Goal: Task Accomplishment & Management: Complete application form

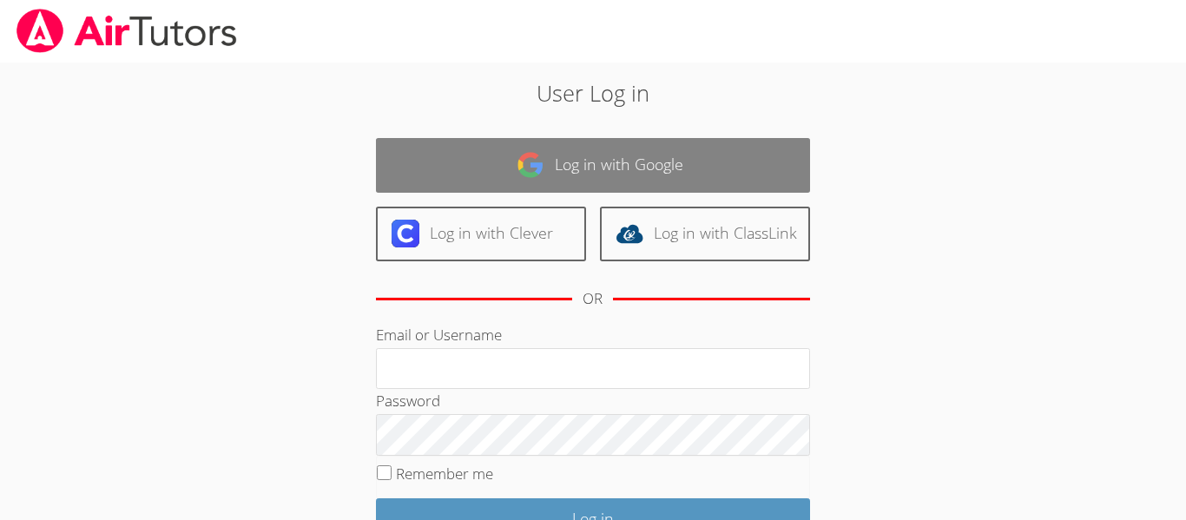
click at [718, 169] on link "Log in with Google" at bounding box center [593, 165] width 434 height 55
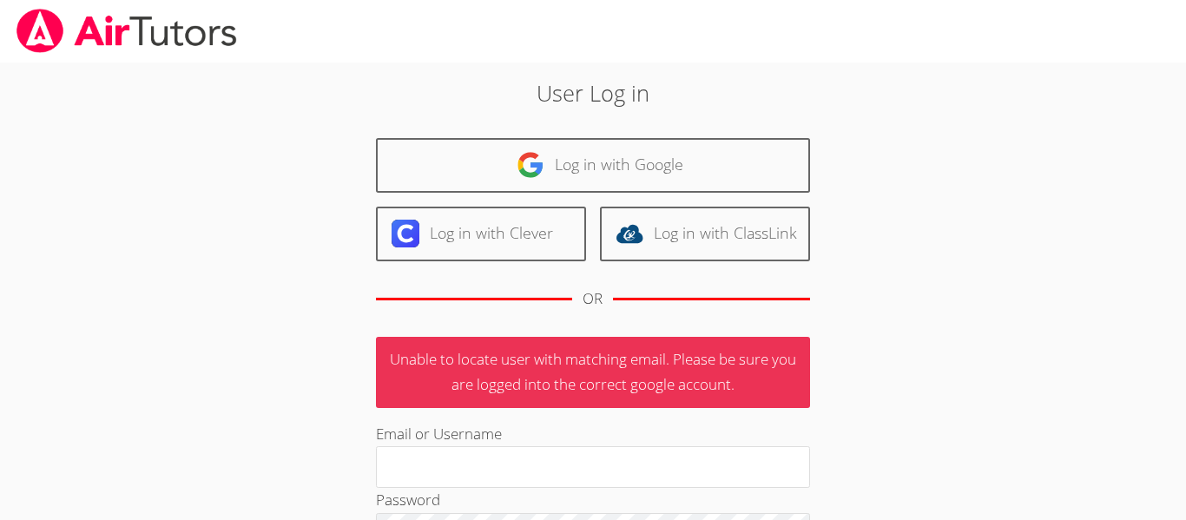
click at [863, 460] on div "User Log in Log in with Google Log in with Clever Log in with ClassLink OR Unab…" at bounding box center [593, 413] width 641 height 674
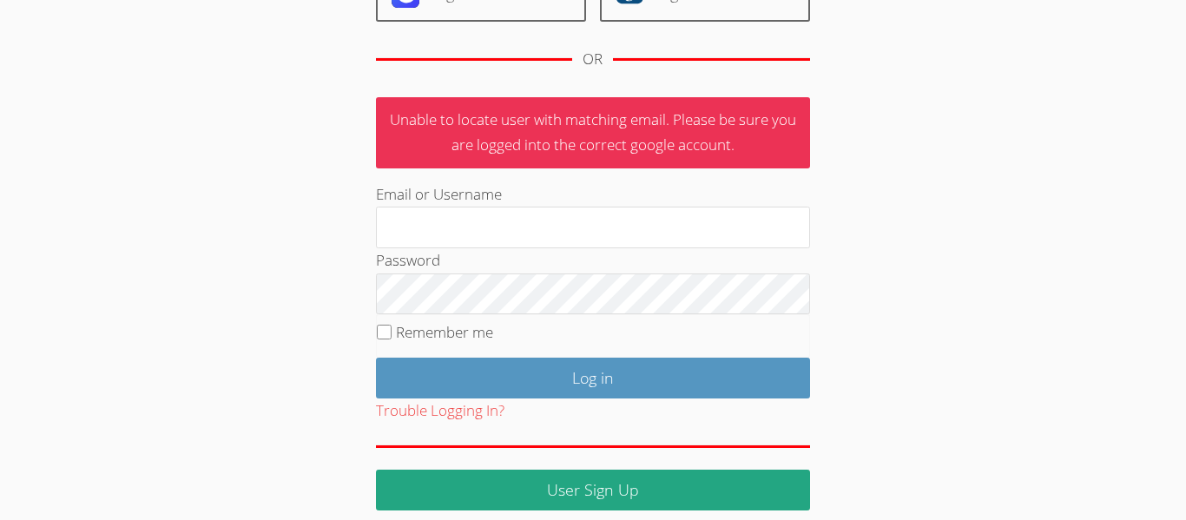
scroll to position [256, 0]
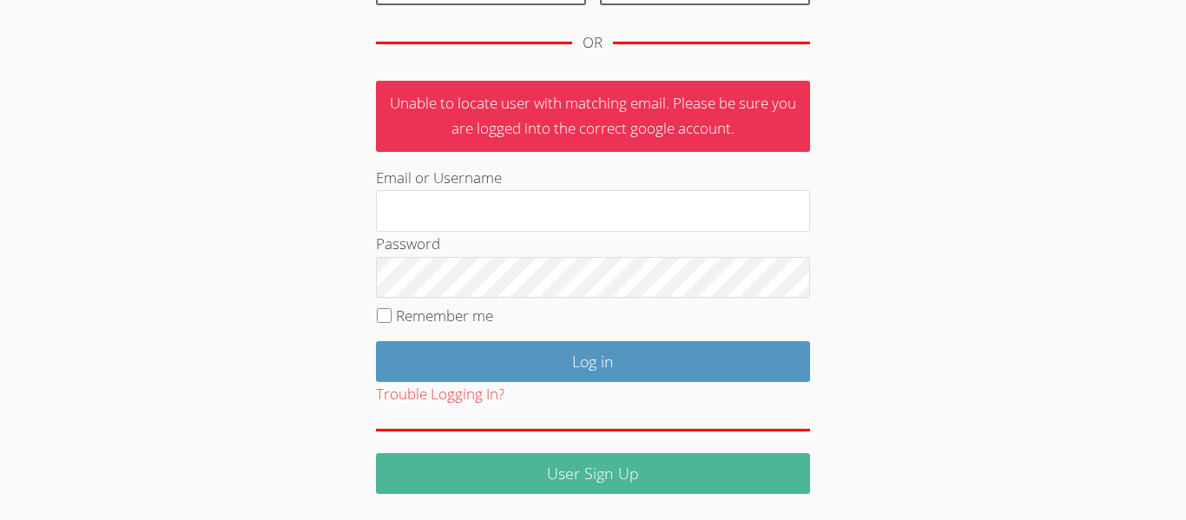
click at [805, 479] on link "User Sign Up" at bounding box center [593, 473] width 434 height 41
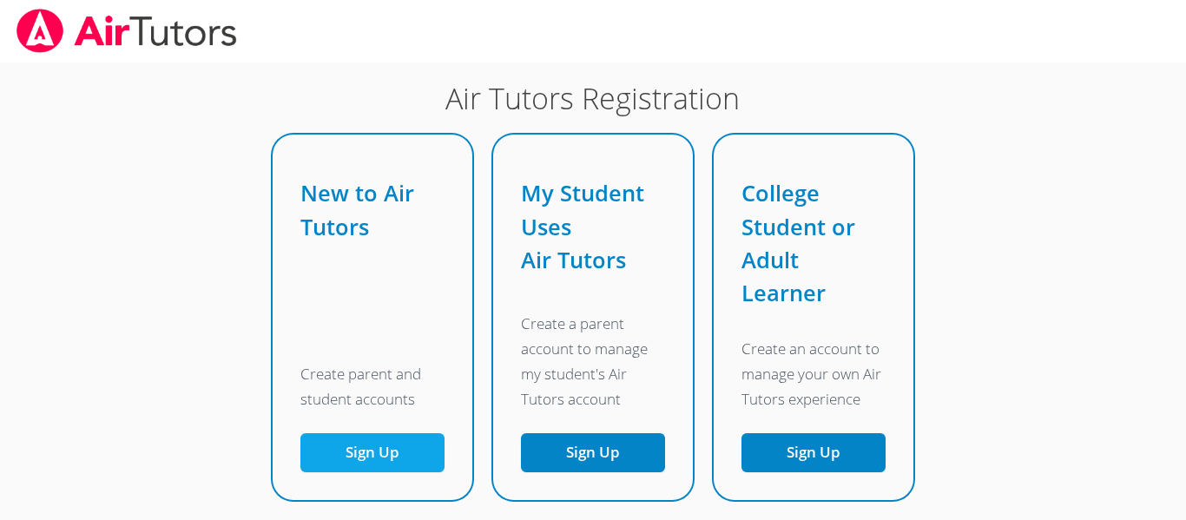
click at [424, 450] on button "Sign Up" at bounding box center [373, 452] width 144 height 39
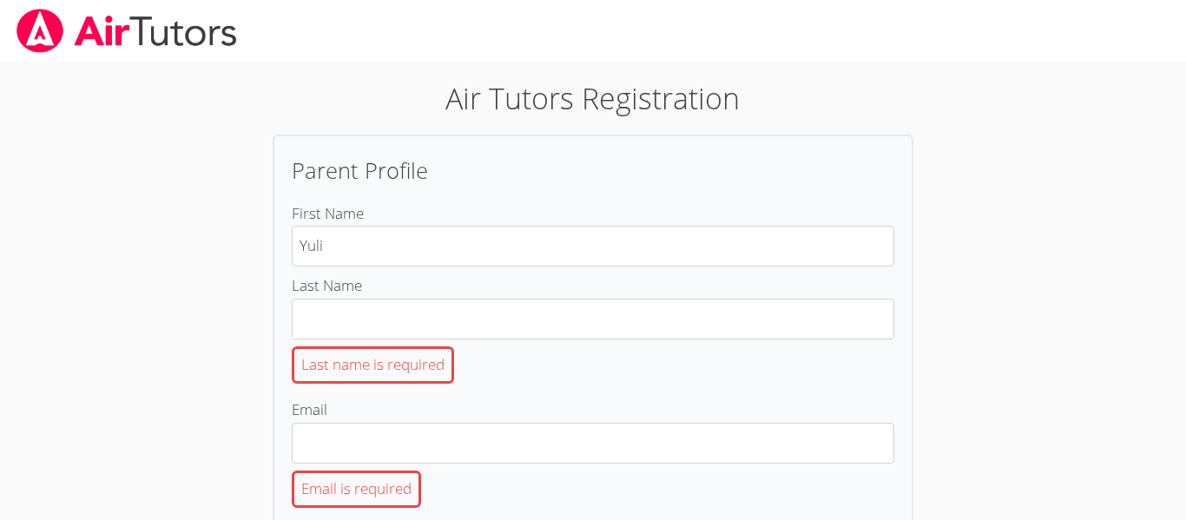
type input "Yulissa"
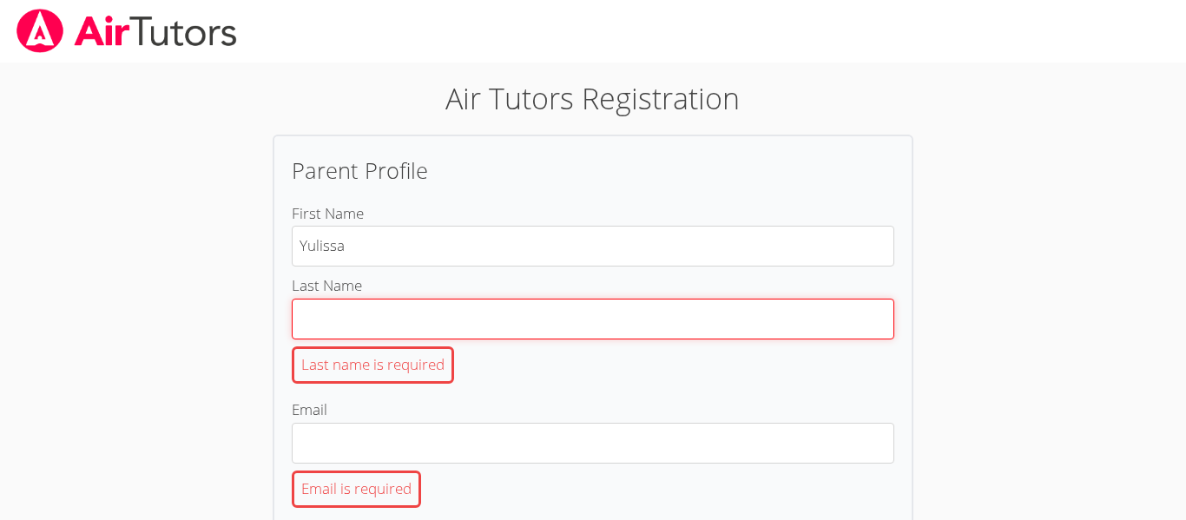
click at [420, 320] on input "Last Name Last name is required" at bounding box center [593, 319] width 603 height 41
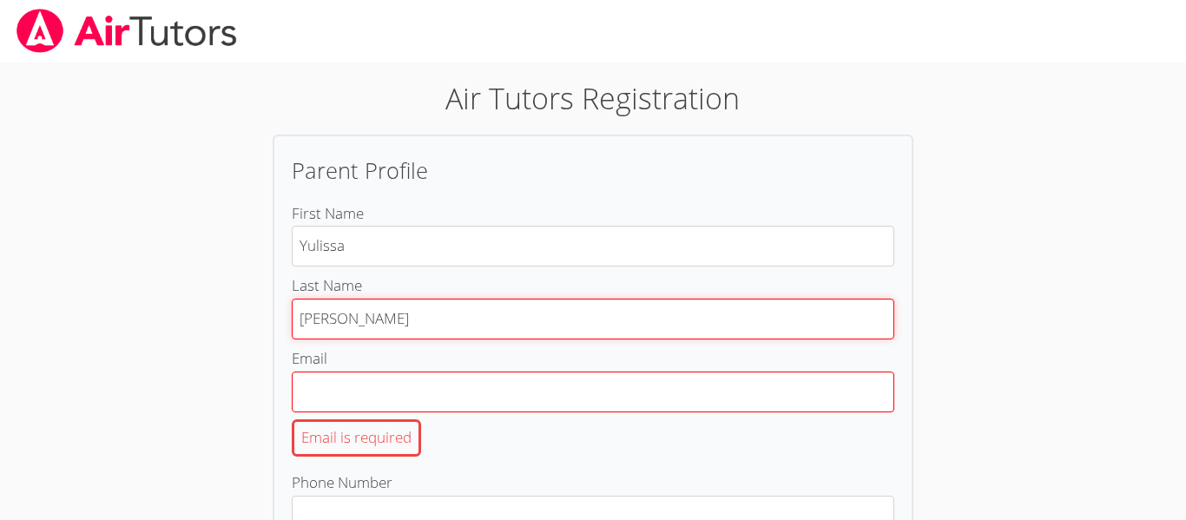
type input "Garcia"
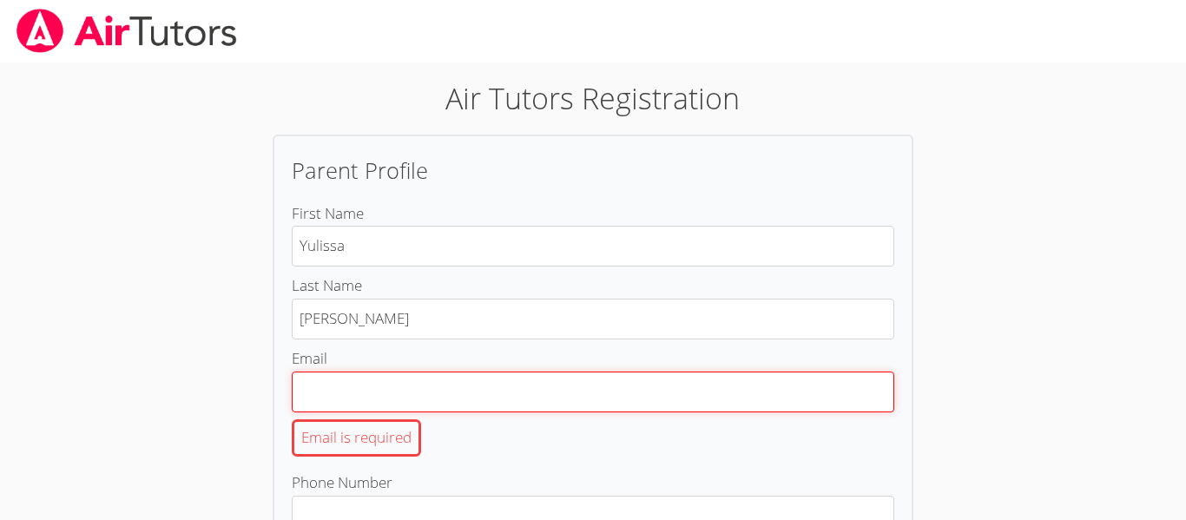
click at [358, 379] on input "Email Email is required" at bounding box center [593, 392] width 603 height 41
type input "[EMAIL_ADDRESS][DOMAIN_NAME]"
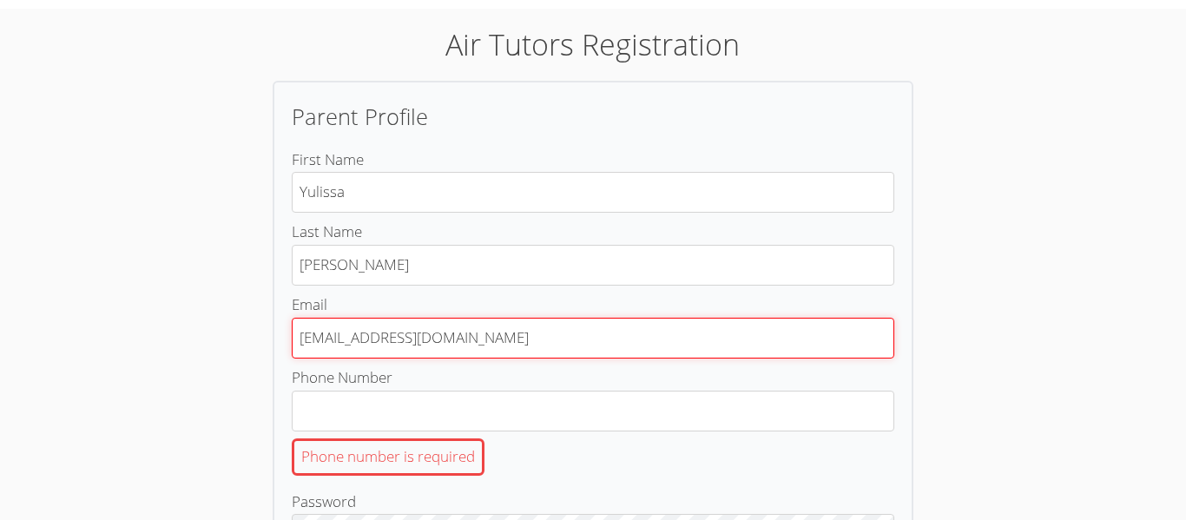
scroll to position [83, 0]
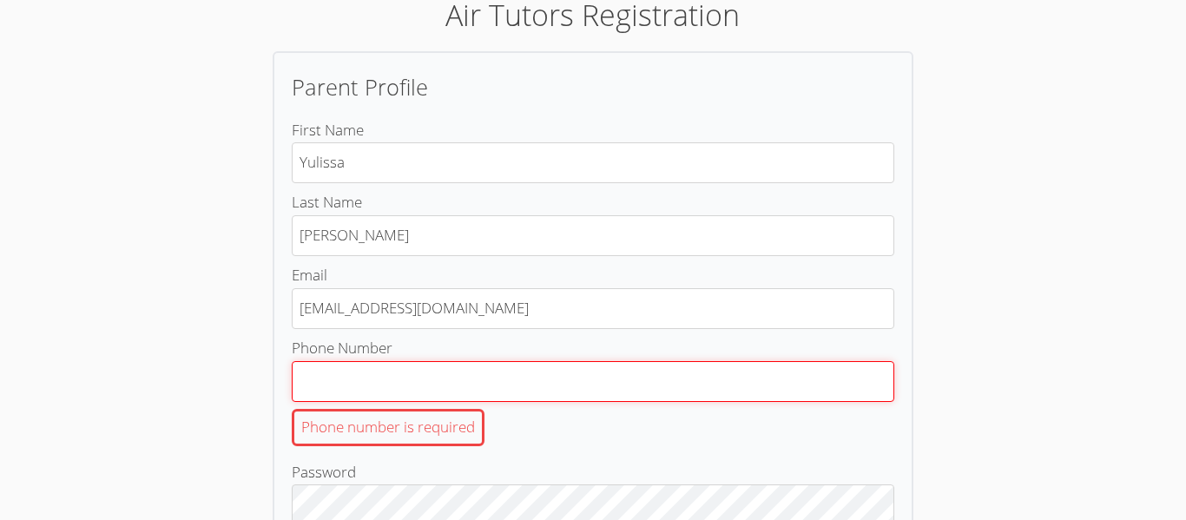
click at [412, 380] on input "Phone Number Phone number is required" at bounding box center [593, 381] width 603 height 41
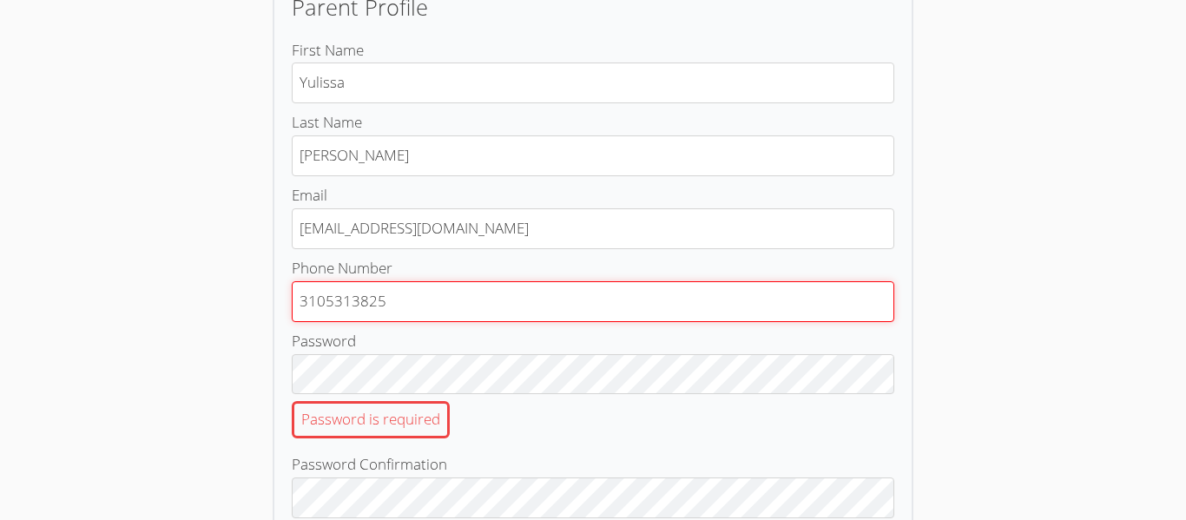
scroll to position [181, 0]
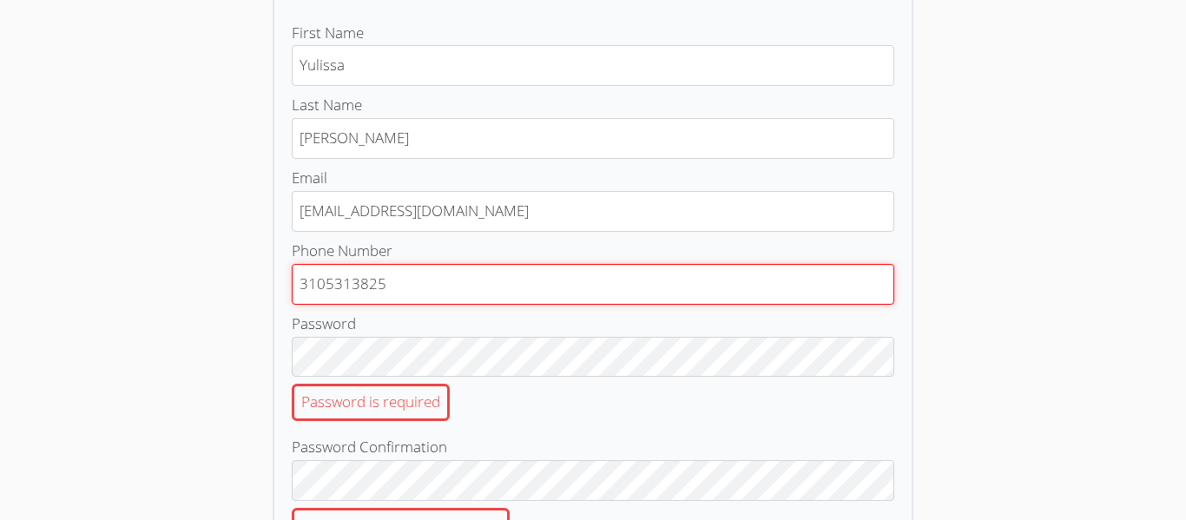
type input "3105313825"
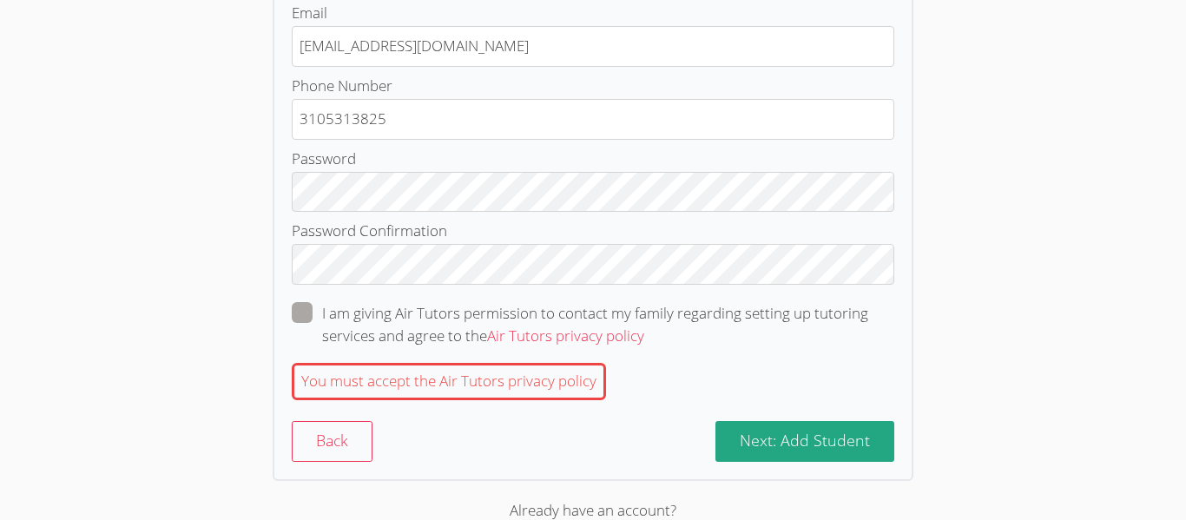
scroll to position [347, 0]
click at [538, 375] on div "You must accept the Air Tutors privacy policy" at bounding box center [449, 379] width 314 height 37
click at [644, 324] on span at bounding box center [644, 334] width 0 height 20
click at [644, 315] on input "I am giving Air Tutors permission to contact my family regarding setting up tut…" at bounding box center [651, 308] width 15 height 15
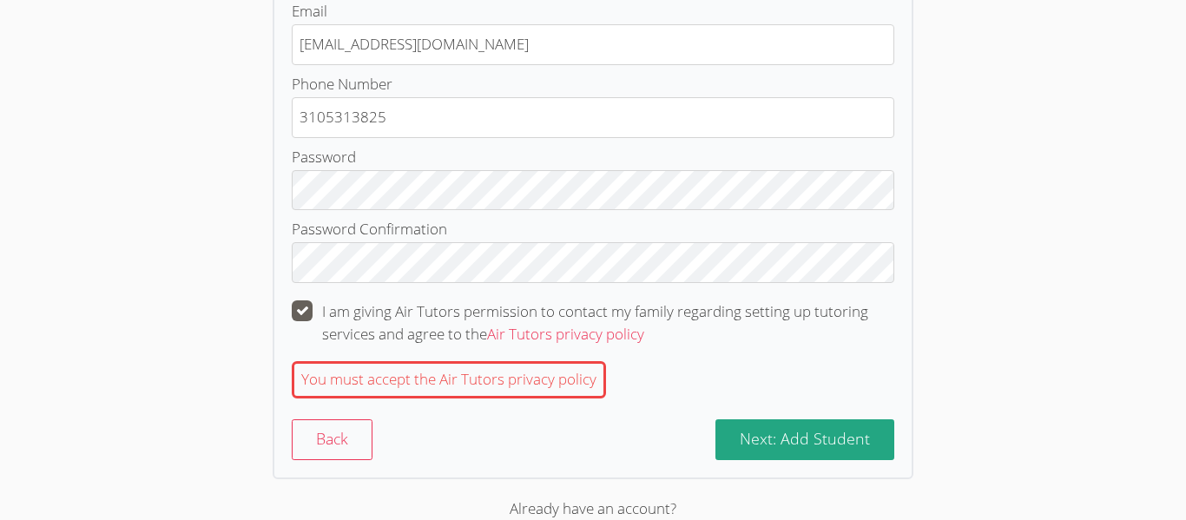
checkbox input "true"
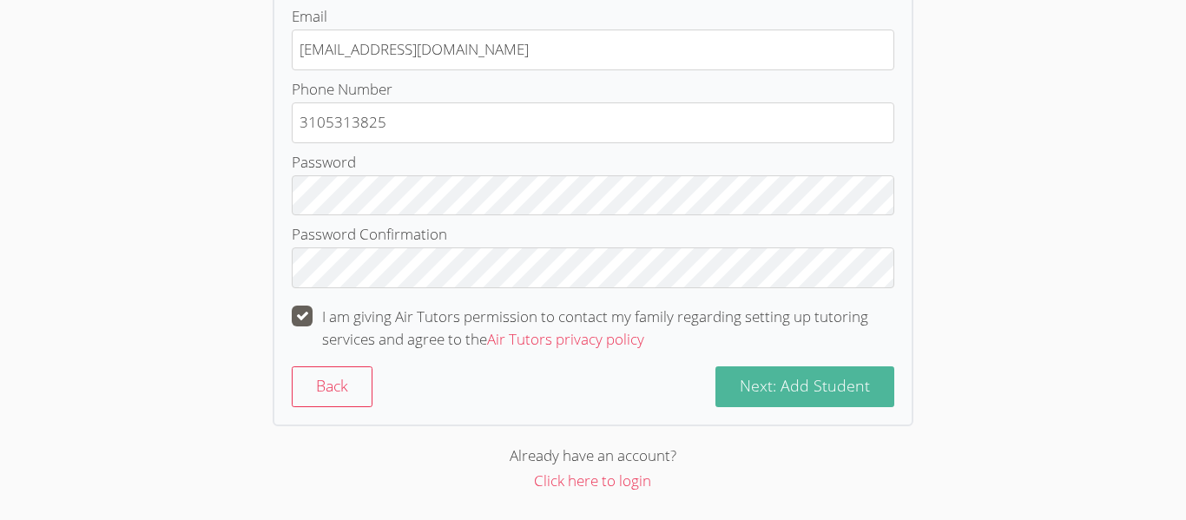
click at [824, 393] on span "Next: Add Student" at bounding box center [805, 385] width 130 height 21
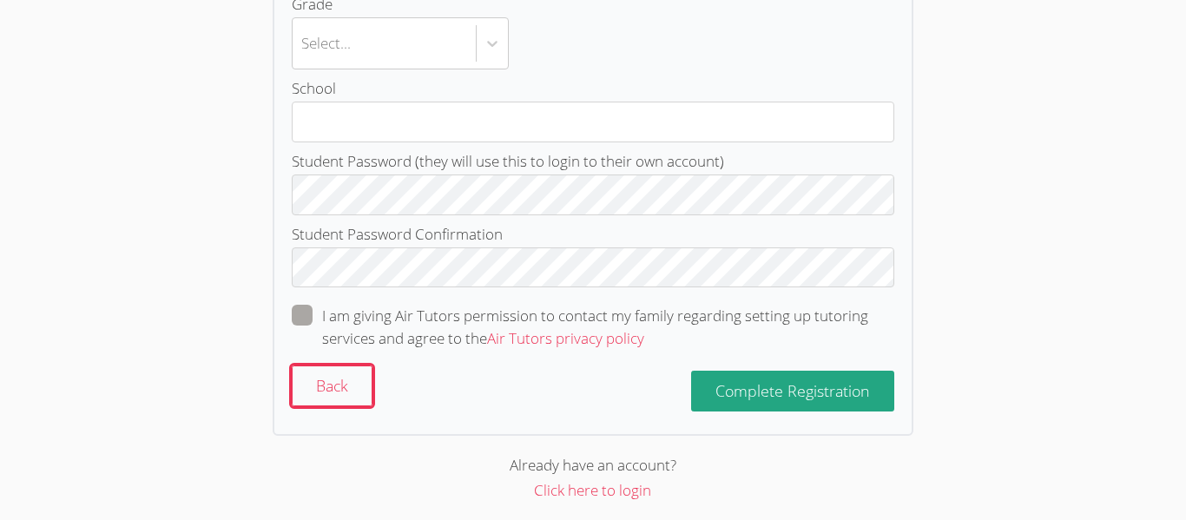
scroll to position [0, 0]
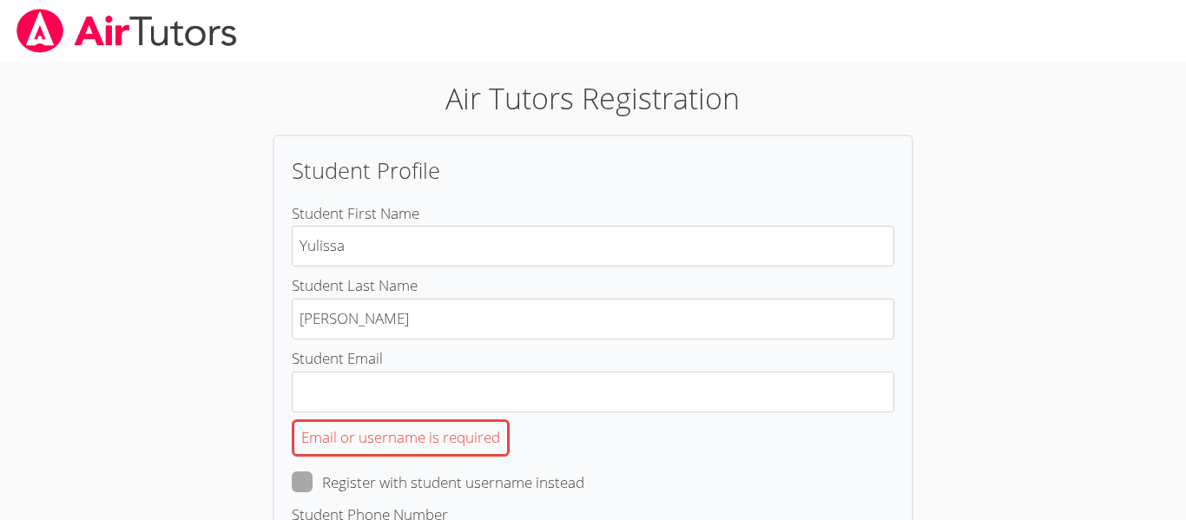
type input "Yulissa"
click at [525, 414] on div "Email or username is required" at bounding box center [593, 438] width 603 height 51
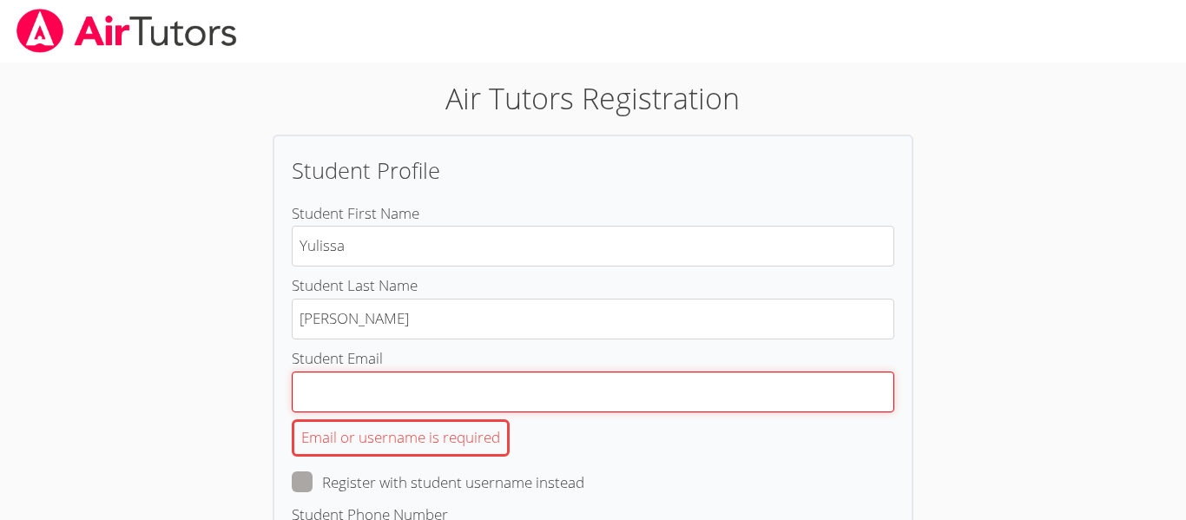
click at [525, 413] on input "Student Email Email or username is required" at bounding box center [593, 392] width 603 height 41
click at [521, 411] on input "Student Email Email or username is required" at bounding box center [593, 392] width 603 height 41
type input "[EMAIL_ADDRESS][DOMAIN_NAME]"
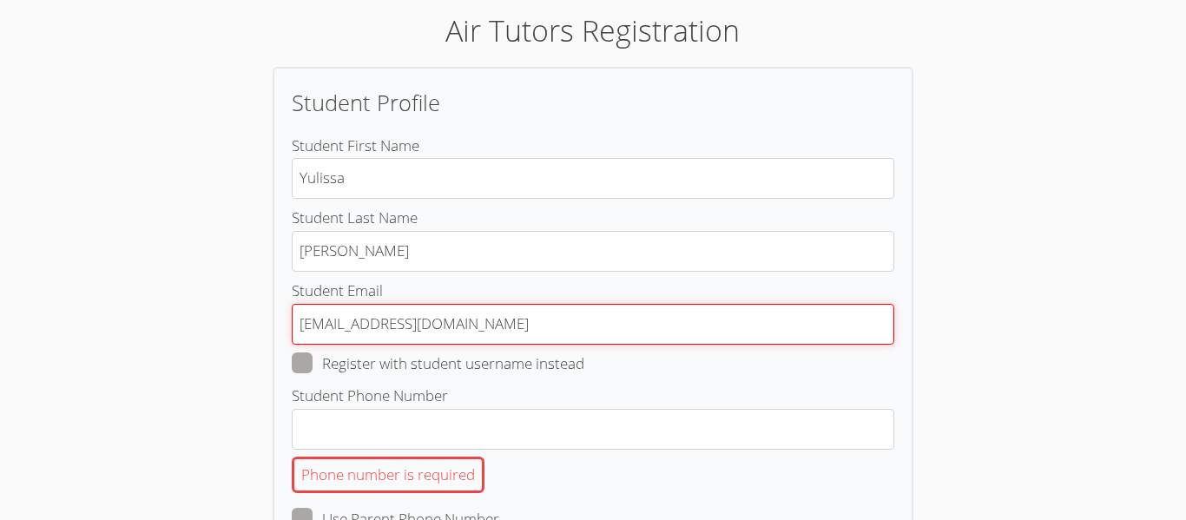
scroll to position [80, 0]
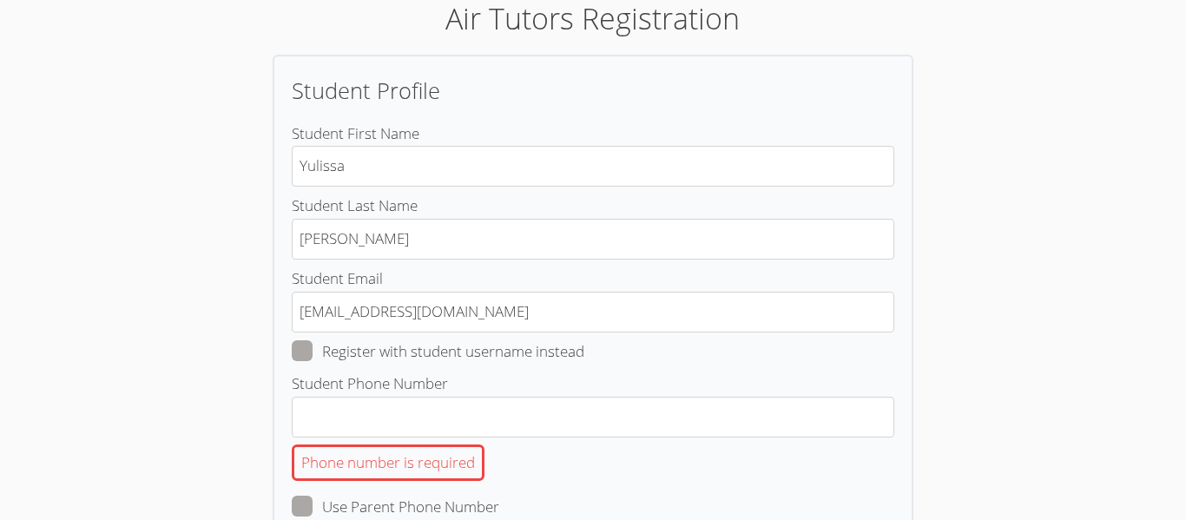
click at [585, 354] on span at bounding box center [585, 351] width 0 height 20
click at [585, 354] on input "Register with student username instead" at bounding box center [592, 347] width 15 height 15
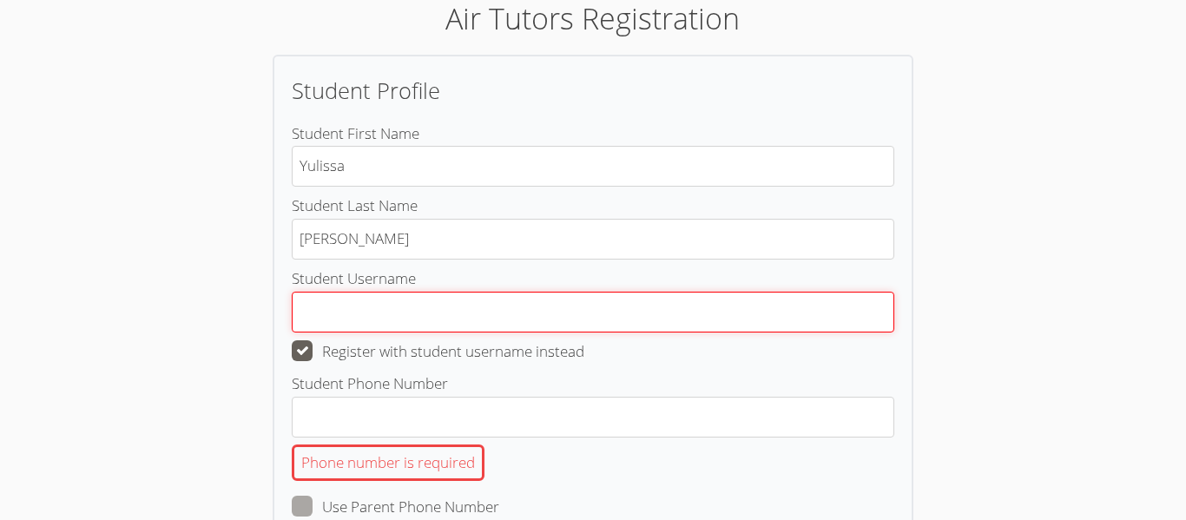
click at [354, 325] on input "Student Username" at bounding box center [593, 312] width 603 height 41
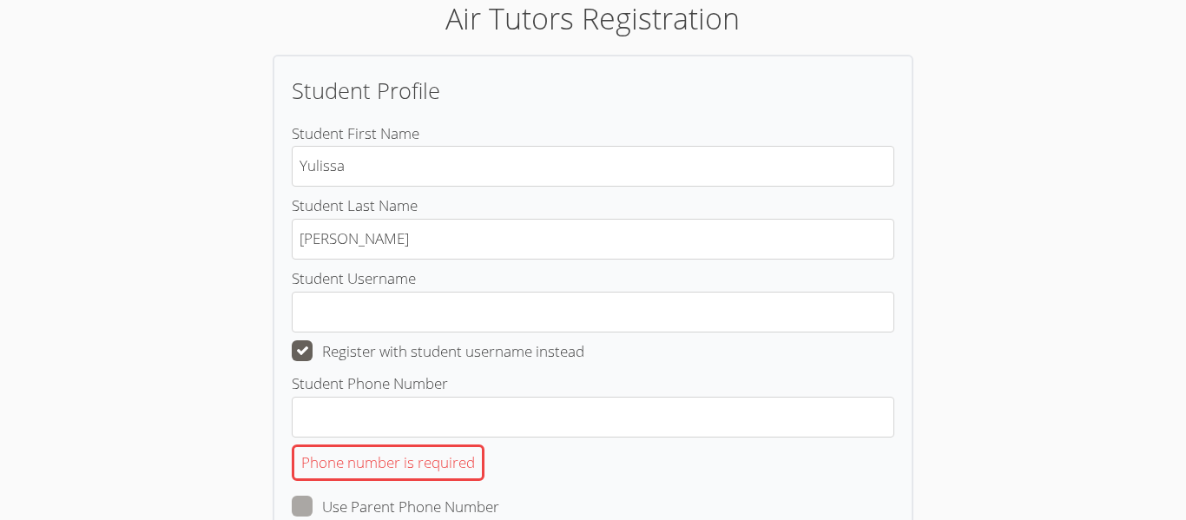
click at [585, 350] on span at bounding box center [585, 351] width 0 height 20
click at [585, 350] on input "Register with student username instead" at bounding box center [592, 347] width 15 height 15
checkbox input "false"
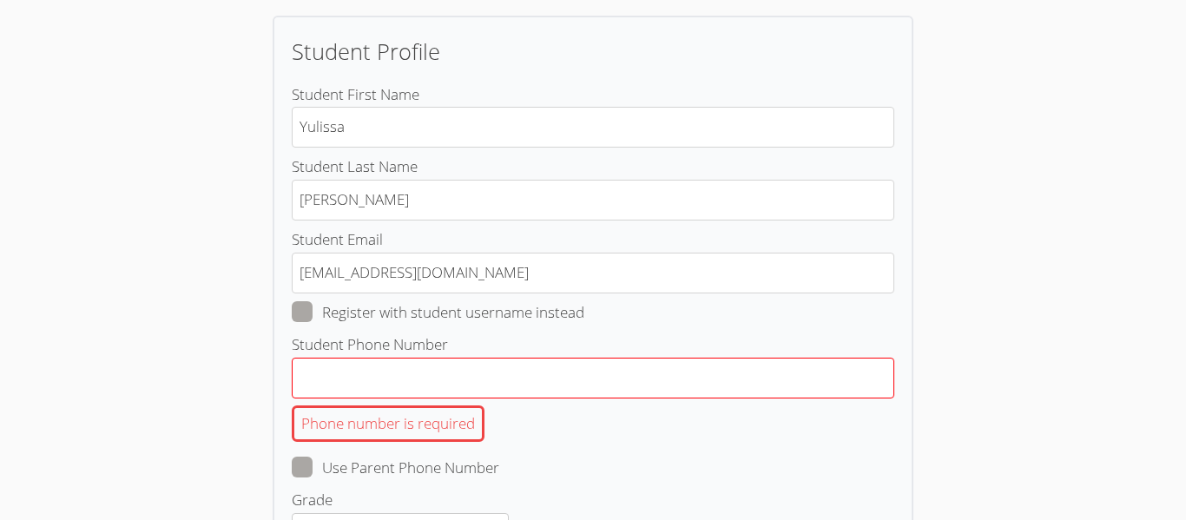
scroll to position [122, 0]
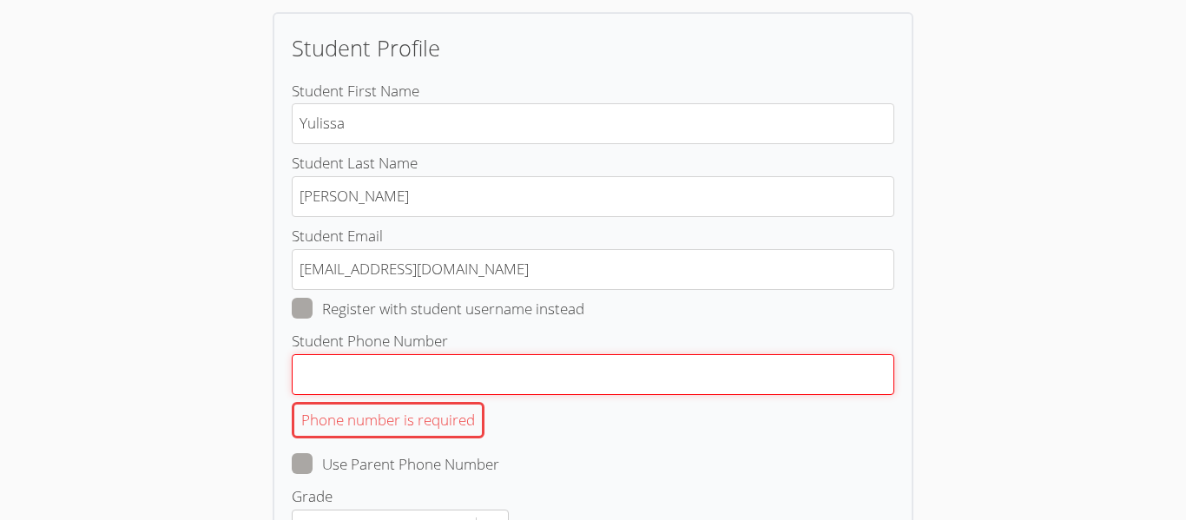
click at [346, 380] on input "Student Phone Number Phone number is required" at bounding box center [593, 374] width 603 height 41
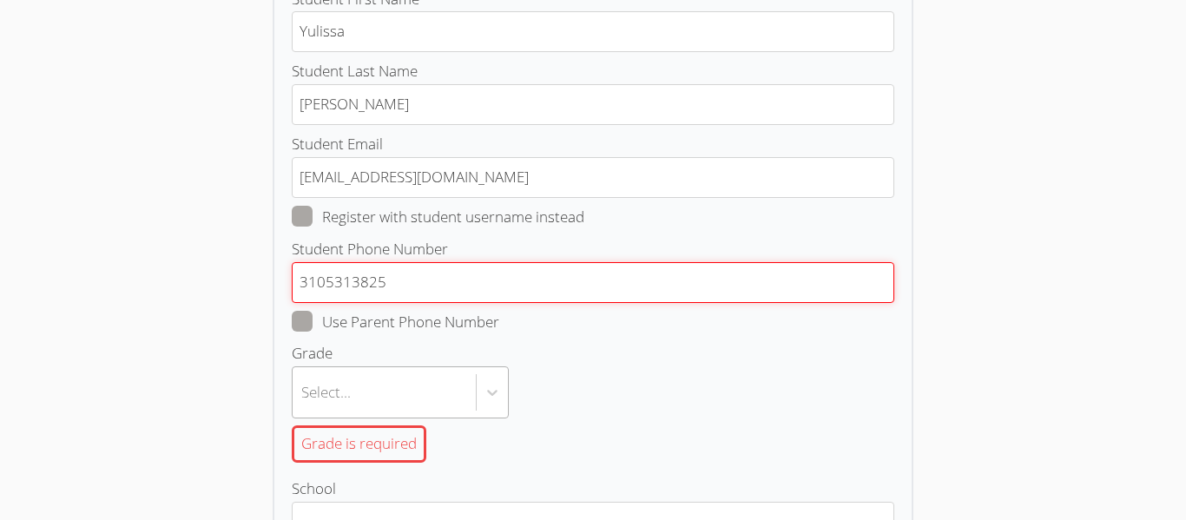
type input "3105313825"
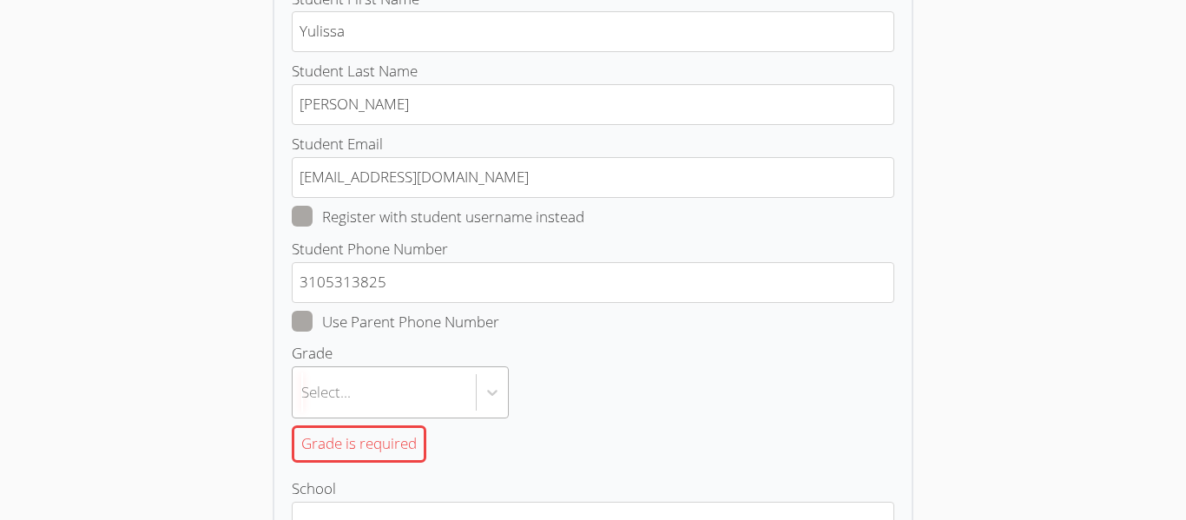
click at [308, 306] on body "Air Tutors Registration Student Profile Student First Name Yulissa Student Last…" at bounding box center [593, 45] width 1186 height 520
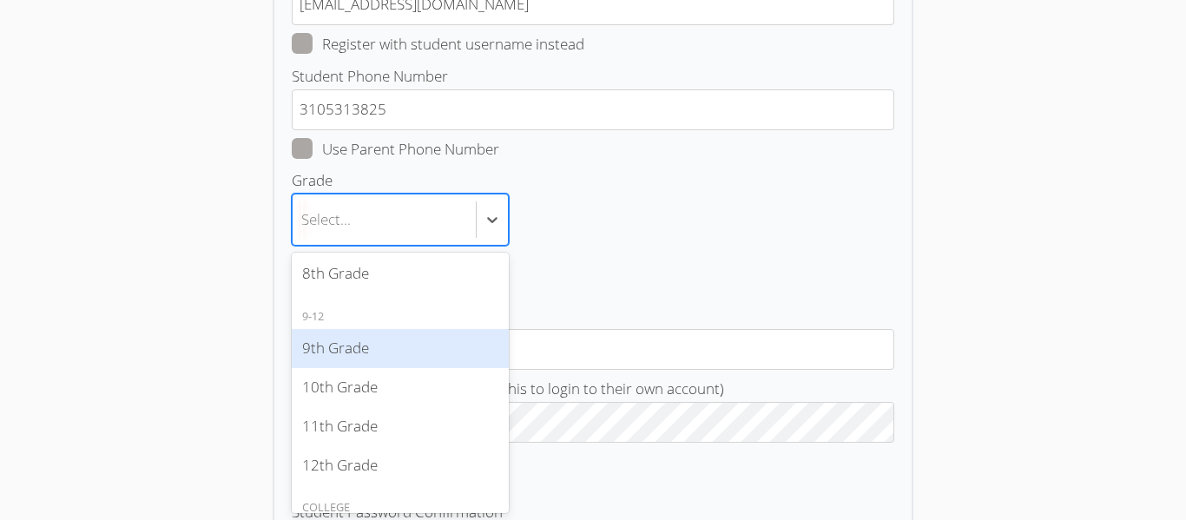
scroll to position [347, 0]
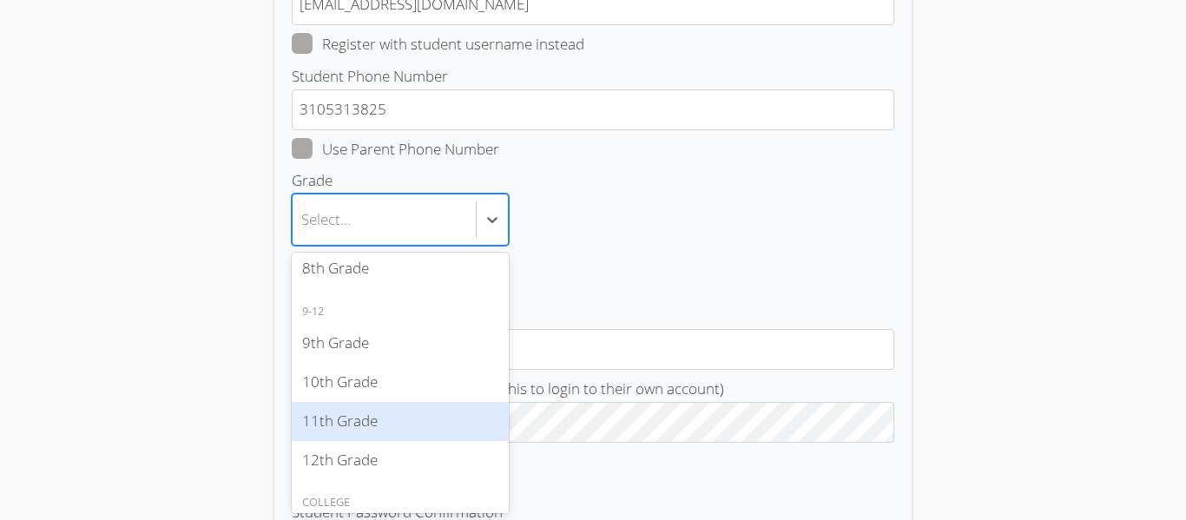
click at [332, 421] on div "11th Grade" at bounding box center [400, 421] width 217 height 39
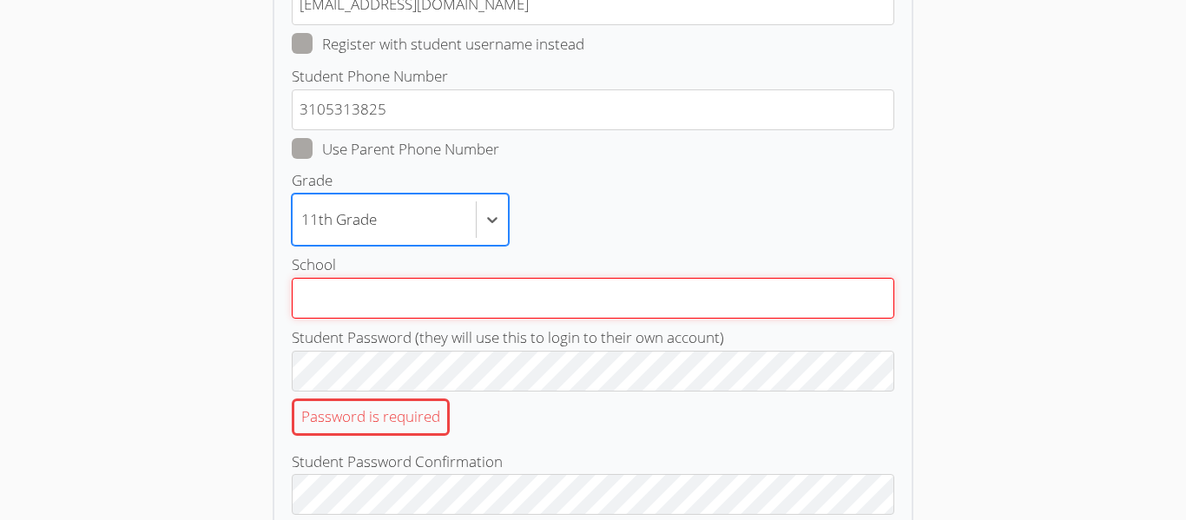
click at [349, 294] on input "School" at bounding box center [593, 298] width 603 height 41
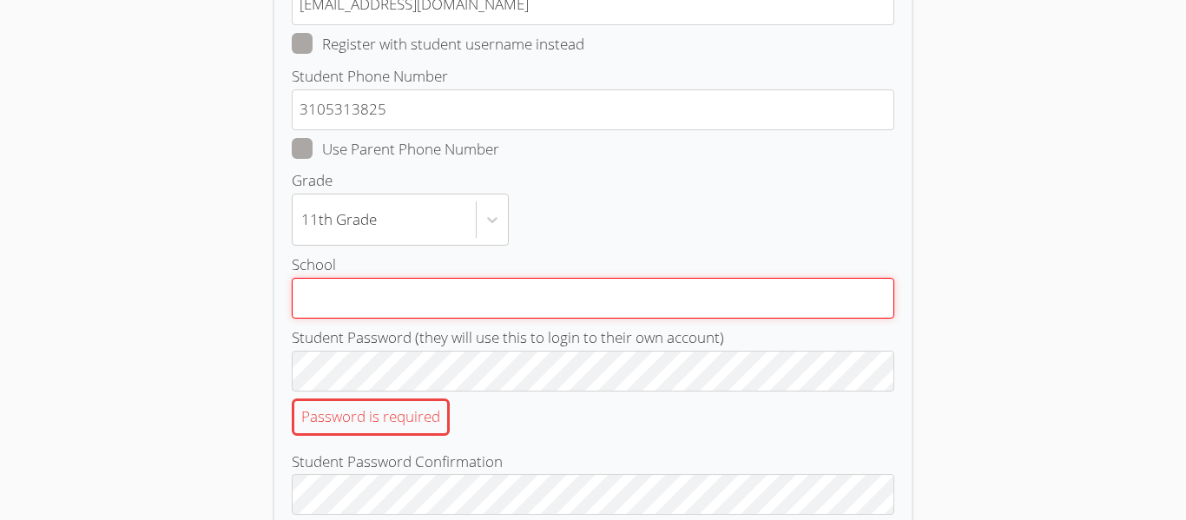
click at [653, 292] on input "School" at bounding box center [593, 298] width 603 height 41
type input "Hawthirne"
type input "Hawthorne High School"
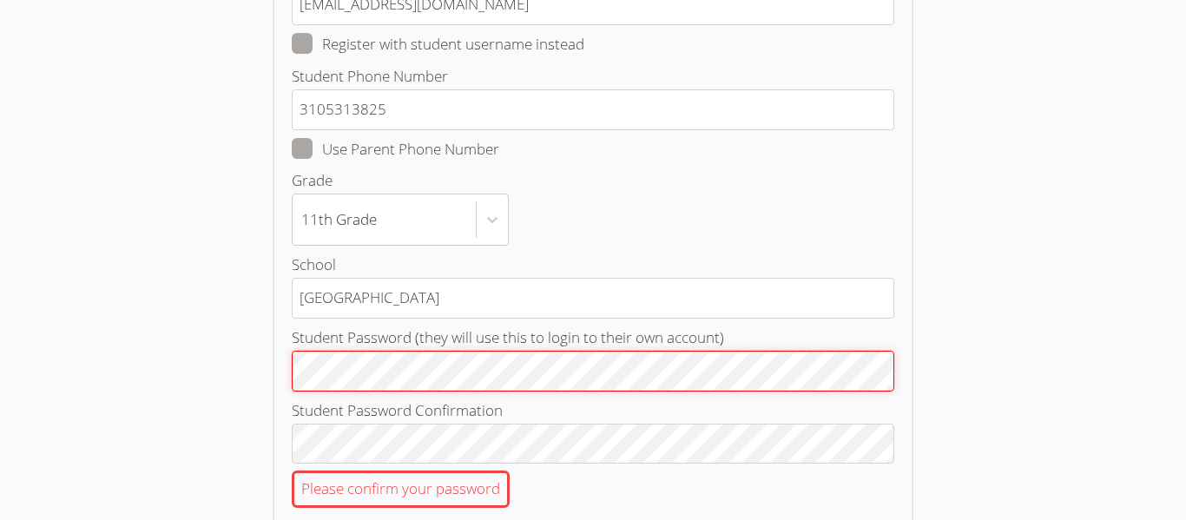
scroll to position [433, 0]
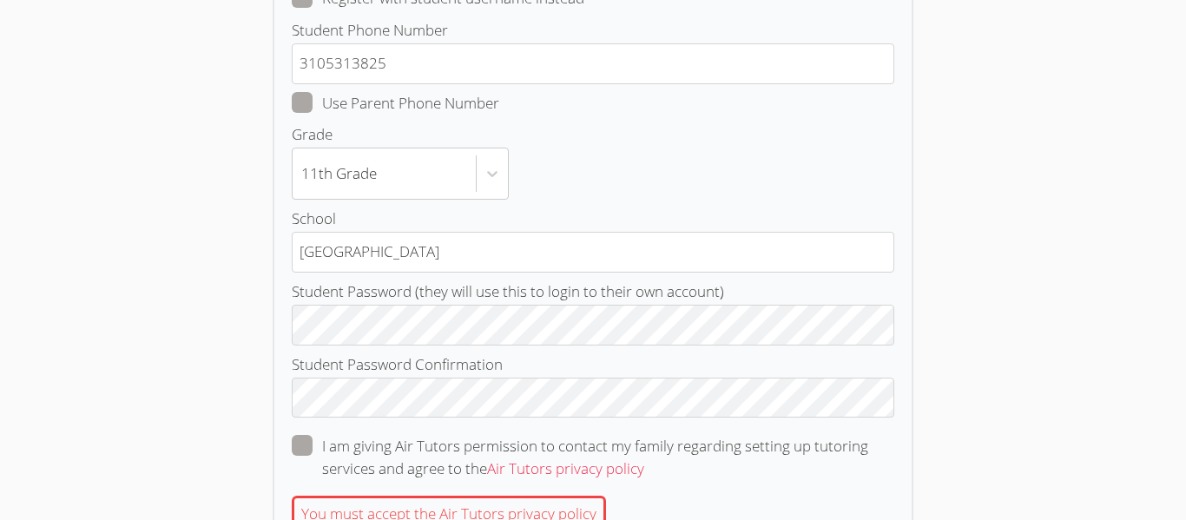
click at [644, 459] on span at bounding box center [644, 469] width 0 height 20
click at [644, 438] on input "I am giving Air Tutors permission to contact my family regarding setting up tut…" at bounding box center [651, 442] width 15 height 15
checkbox input "true"
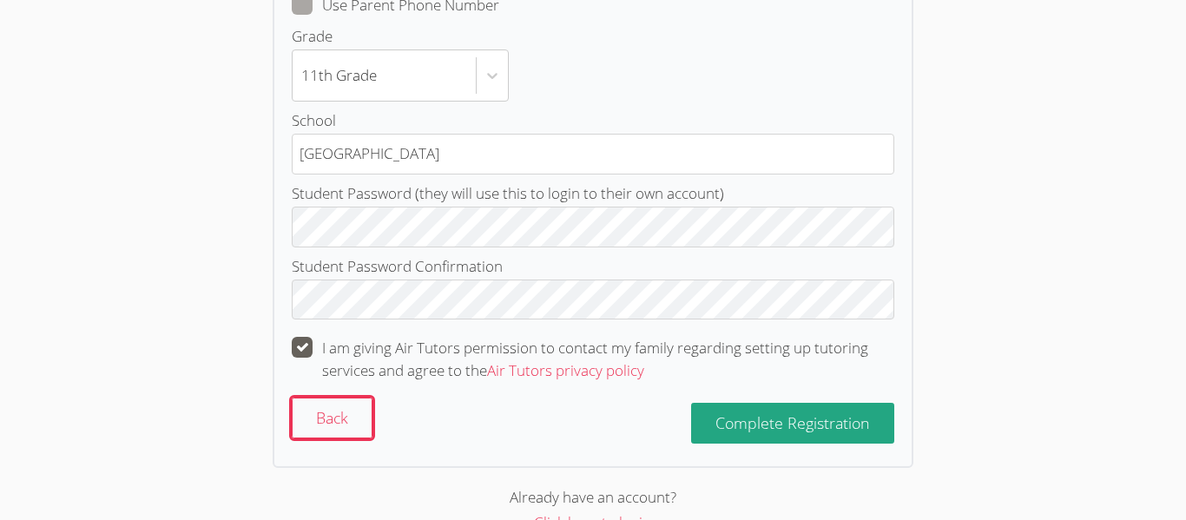
scroll to position [532, 0]
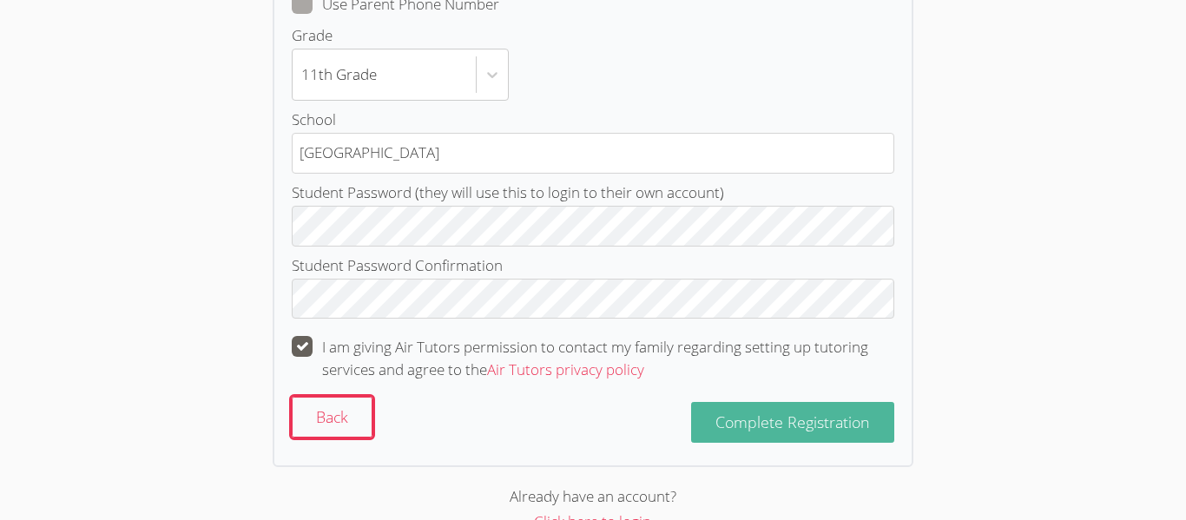
click at [723, 418] on span "Complete Registration" at bounding box center [793, 422] width 155 height 21
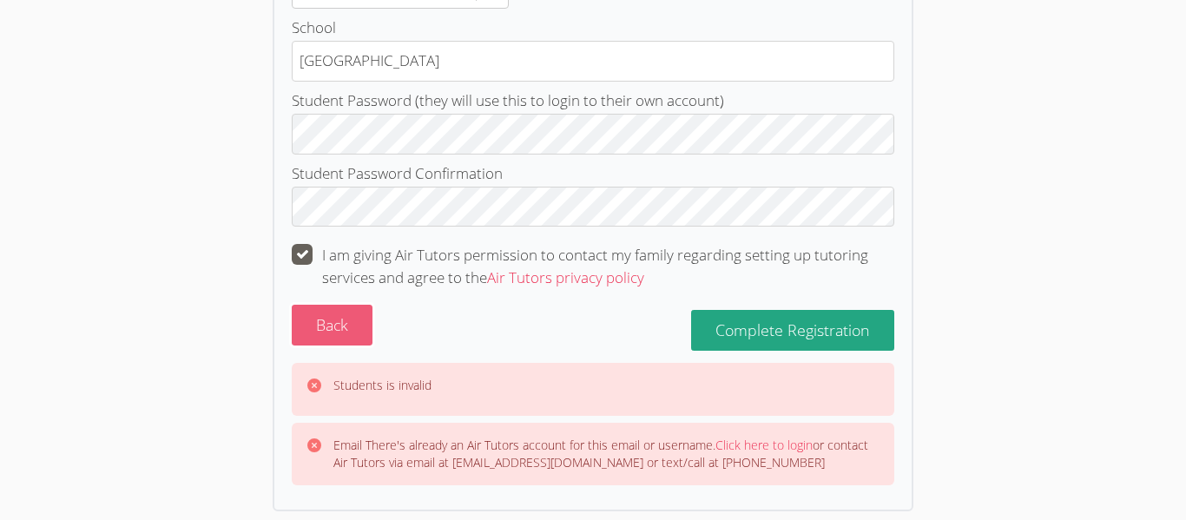
scroll to position [631, 0]
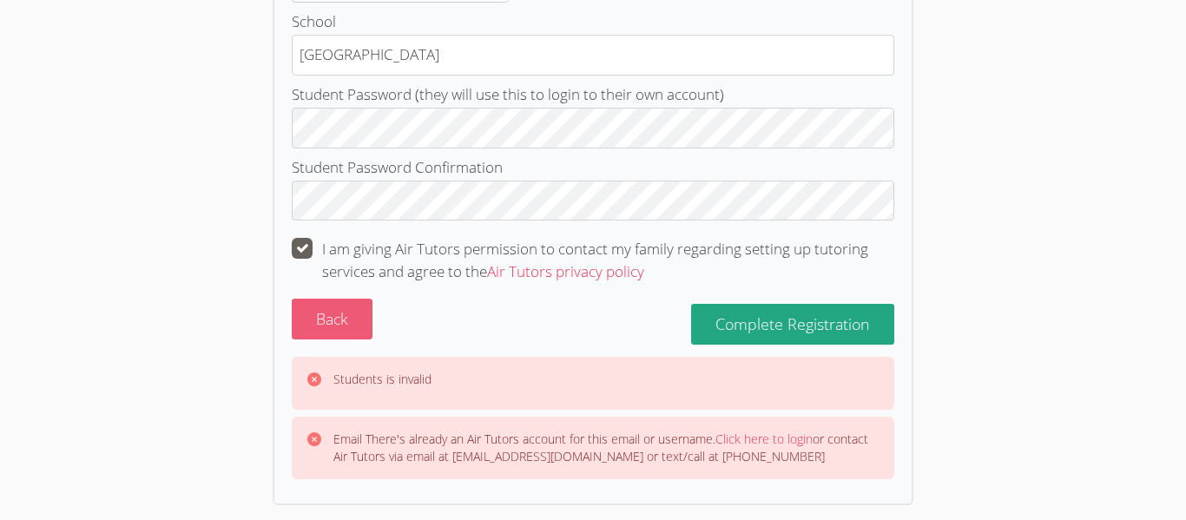
click at [342, 336] on button "Back" at bounding box center [332, 319] width 81 height 41
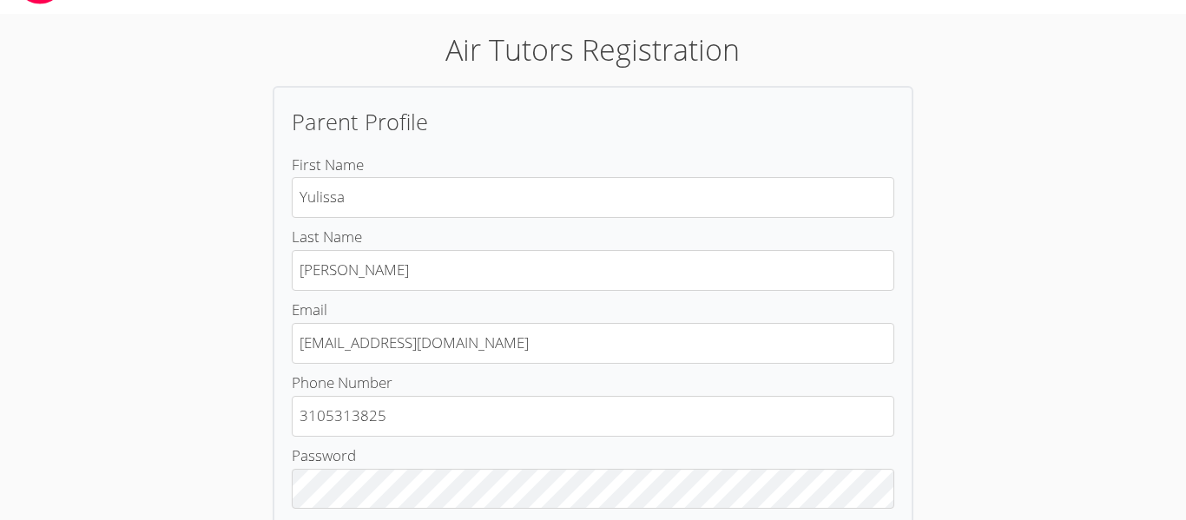
scroll to position [342, 0]
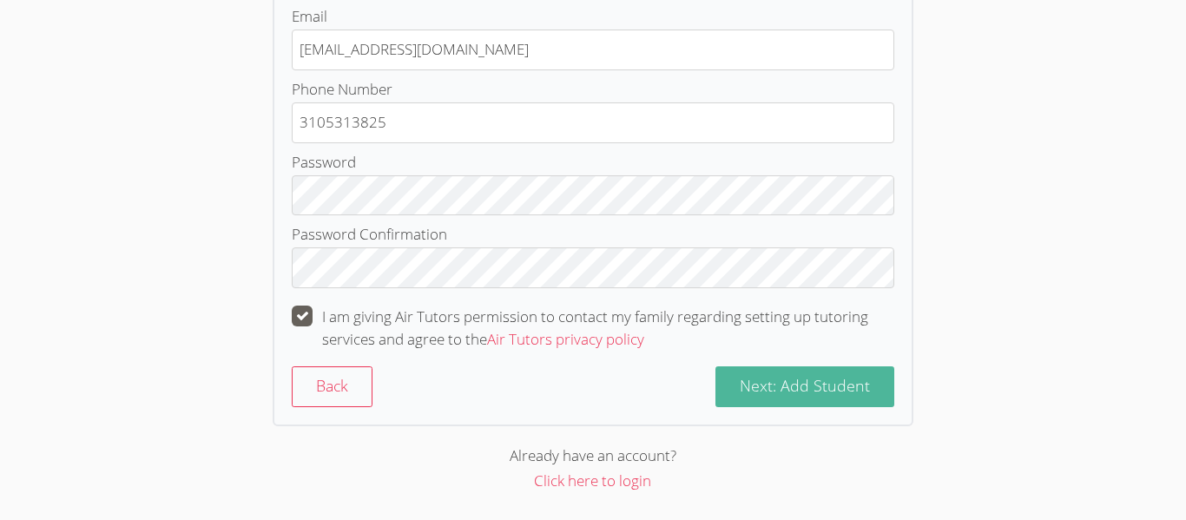
click at [739, 384] on button "Next: Add Student" at bounding box center [805, 387] width 179 height 41
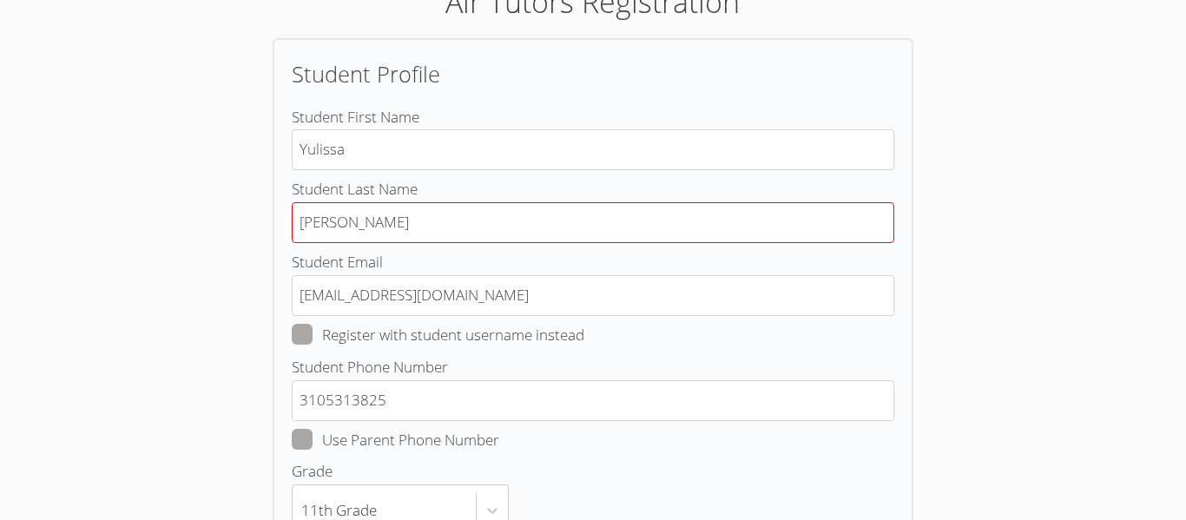
scroll to position [87, 0]
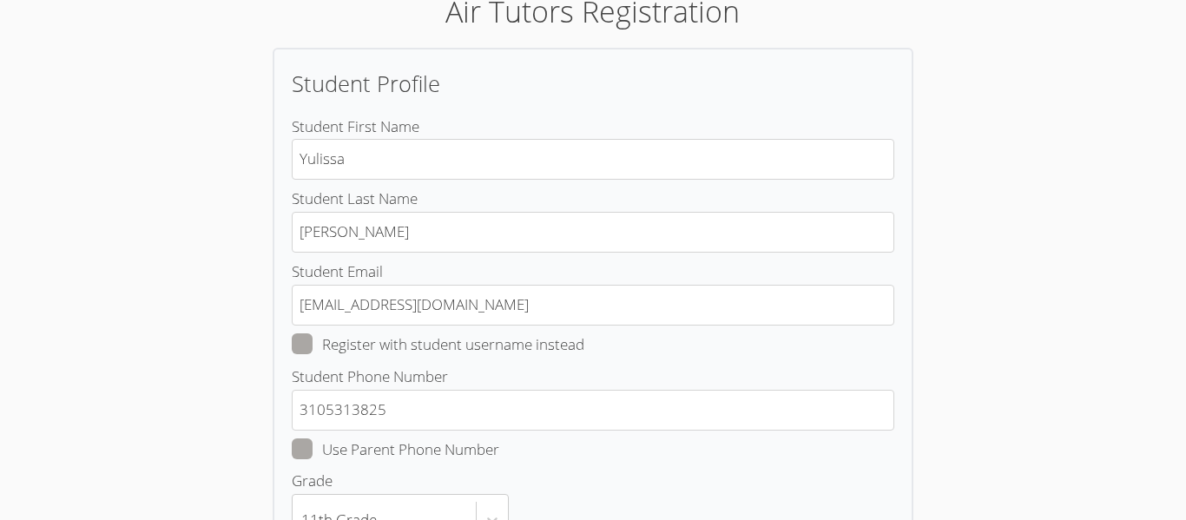
click at [631, 100] on h2 "Student Profile" at bounding box center [593, 83] width 603 height 33
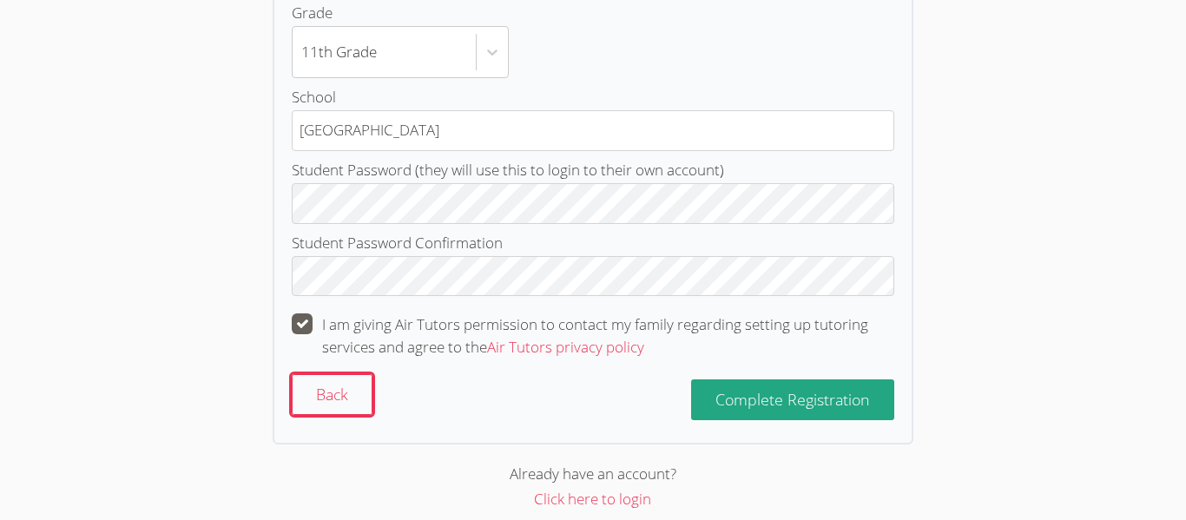
scroll to position [573, 0]
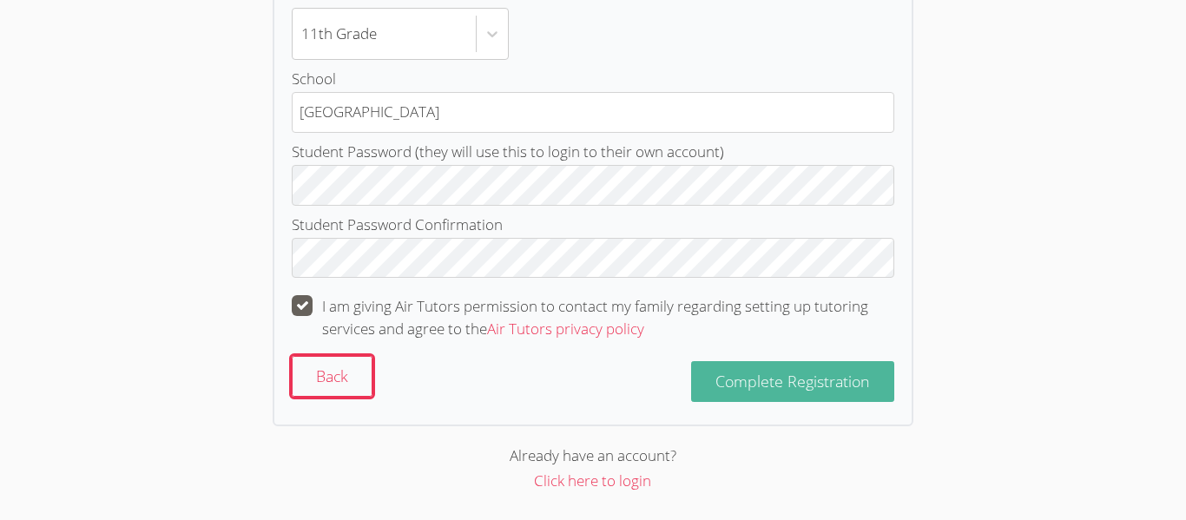
click at [745, 373] on span "Complete Registration" at bounding box center [793, 381] width 155 height 21
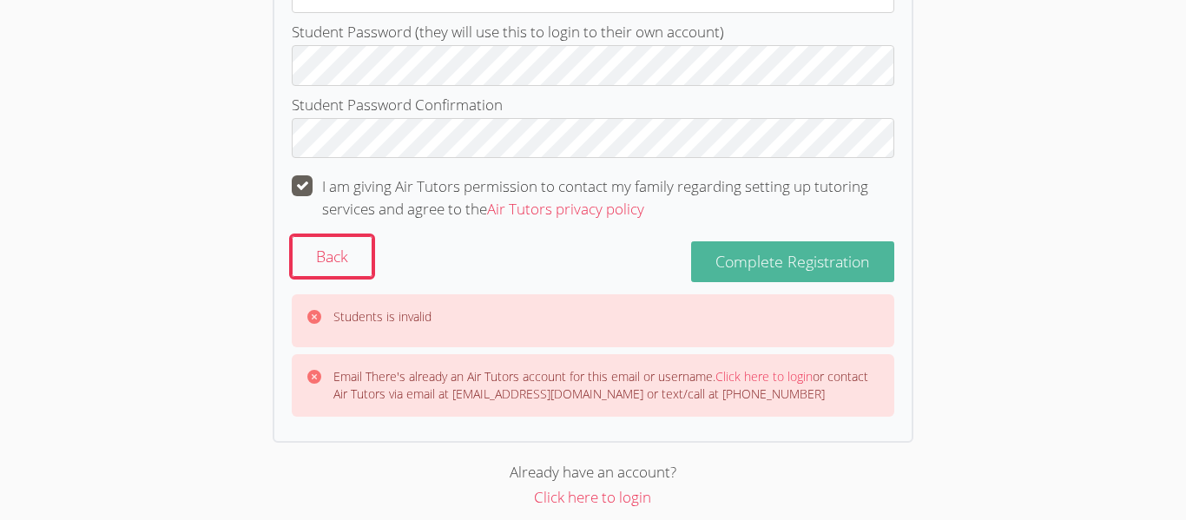
scroll to position [710, 0]
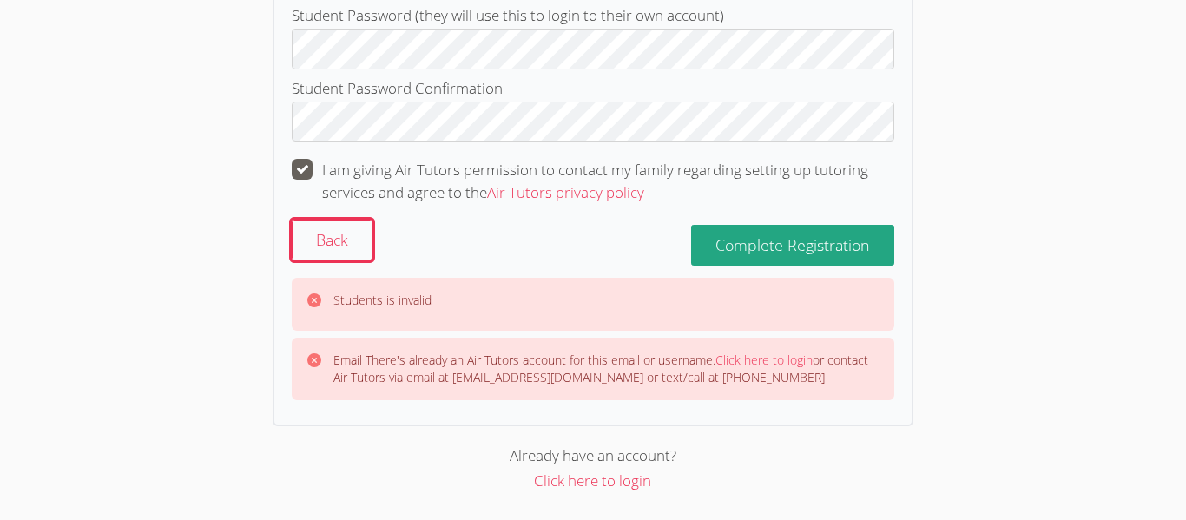
click at [746, 360] on link "Click here to login" at bounding box center [764, 360] width 97 height 17
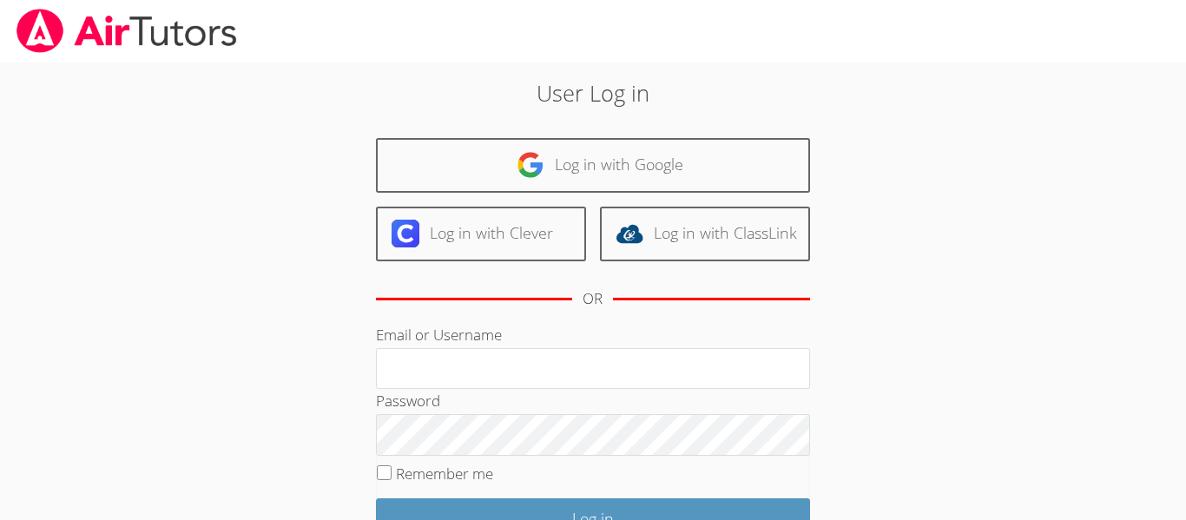
type input "[EMAIL_ADDRESS][DOMAIN_NAME]"
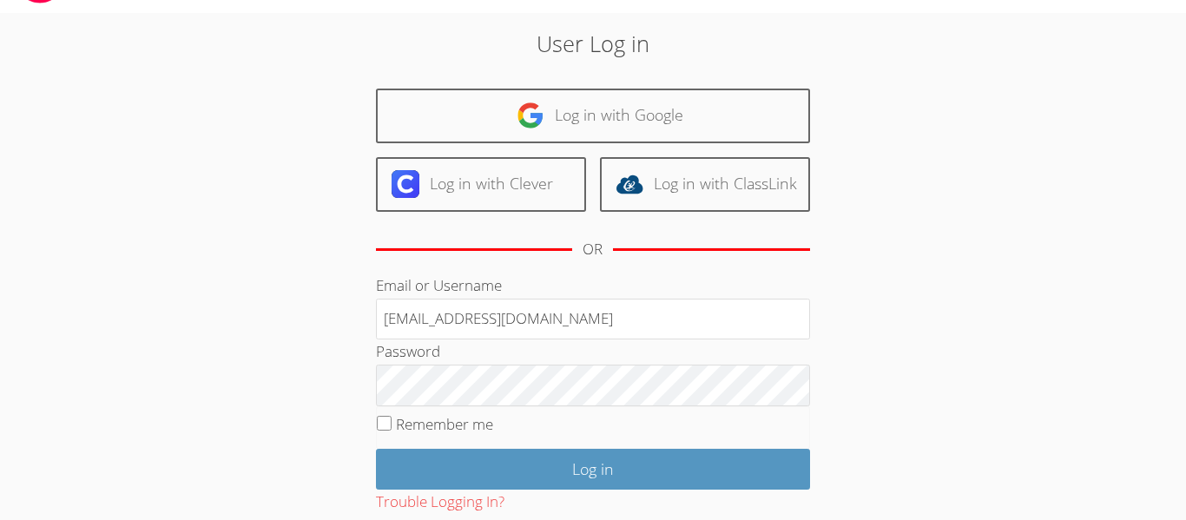
scroll to position [49, 0]
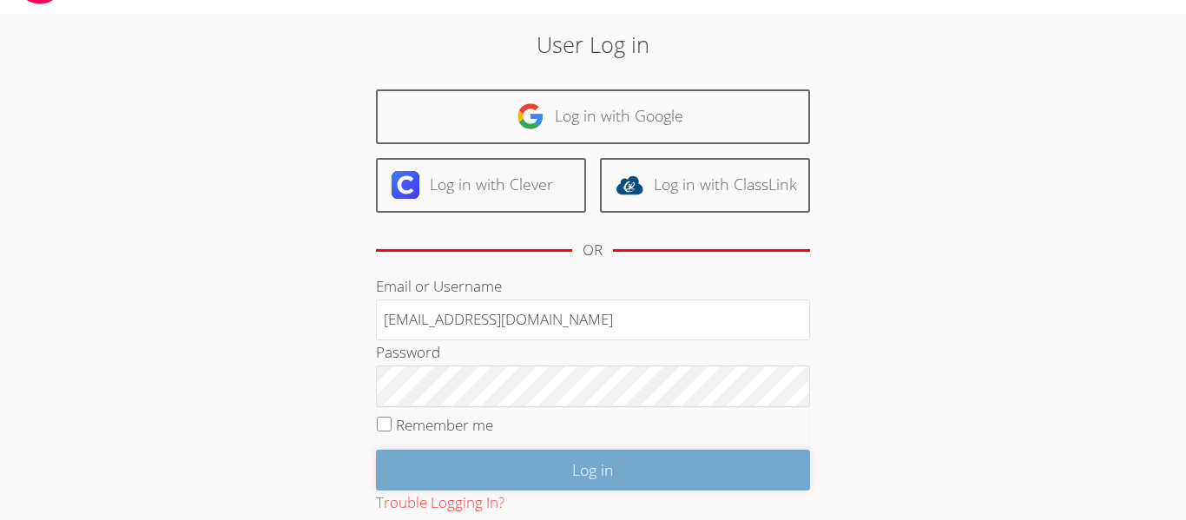
click at [582, 460] on input "Log in" at bounding box center [593, 470] width 434 height 41
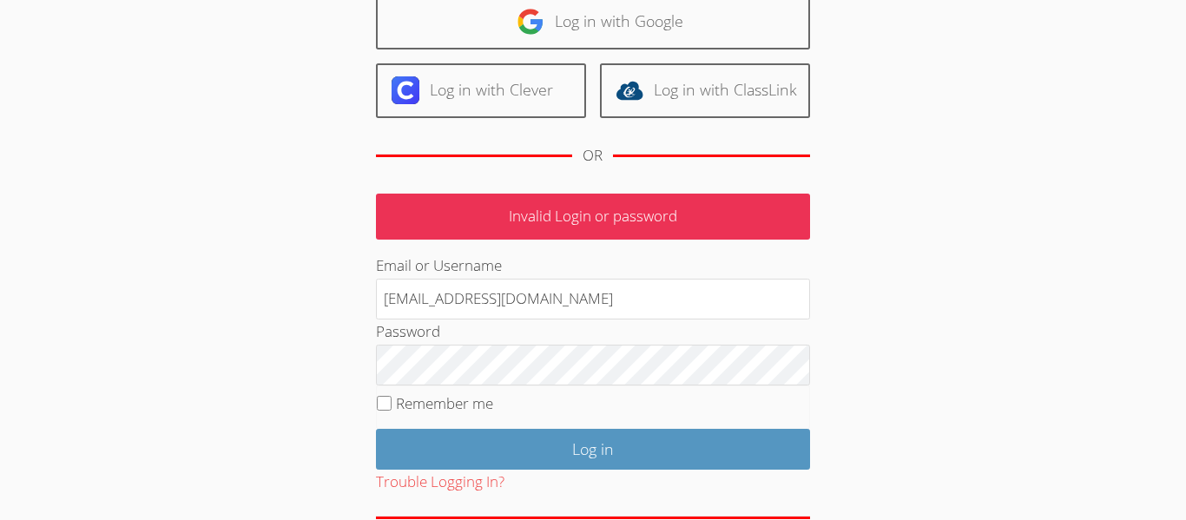
scroll to position [231, 0]
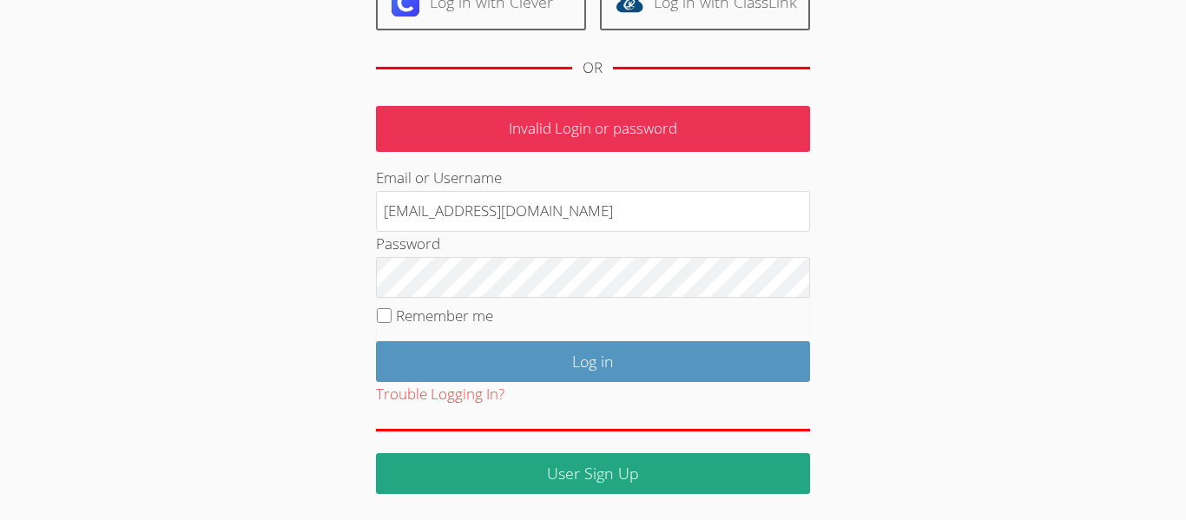
click at [294, 293] on div "User Log in Log in with Google Log in with Clever Log in with ClassLink OR Inva…" at bounding box center [593, 169] width 641 height 649
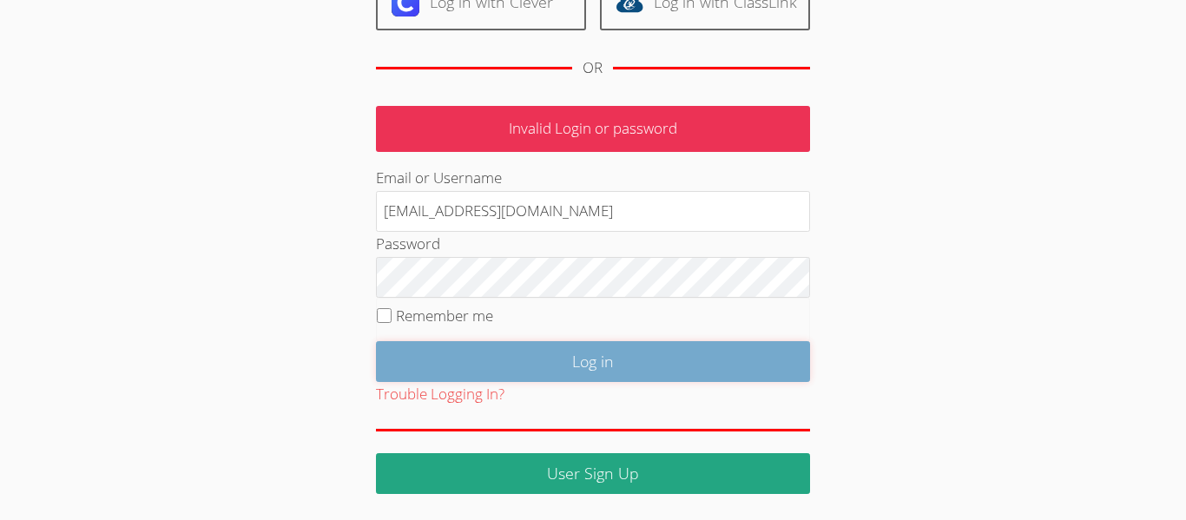
click at [416, 350] on input "Log in" at bounding box center [593, 361] width 434 height 41
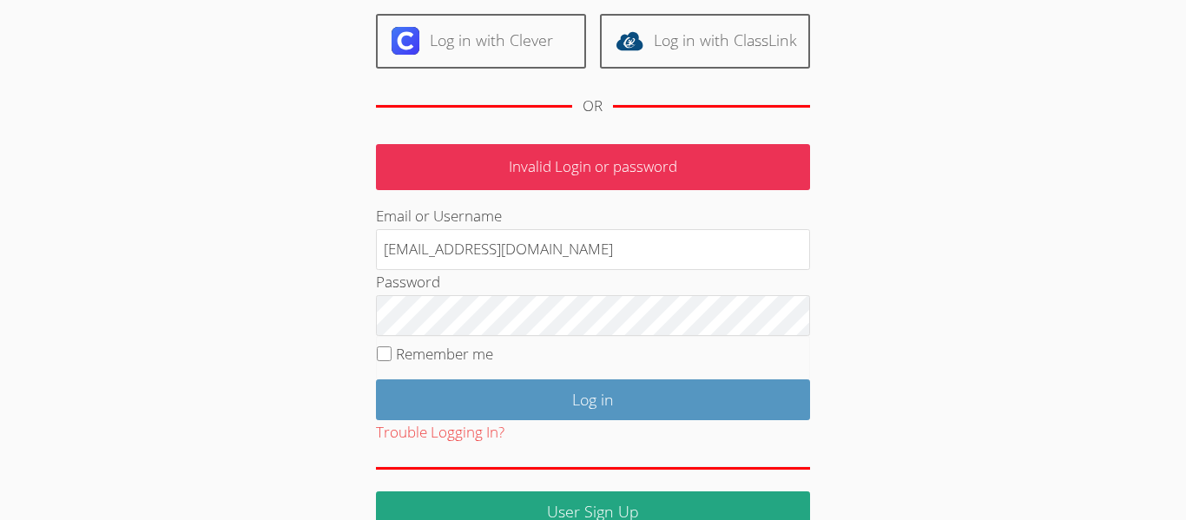
scroll to position [231, 0]
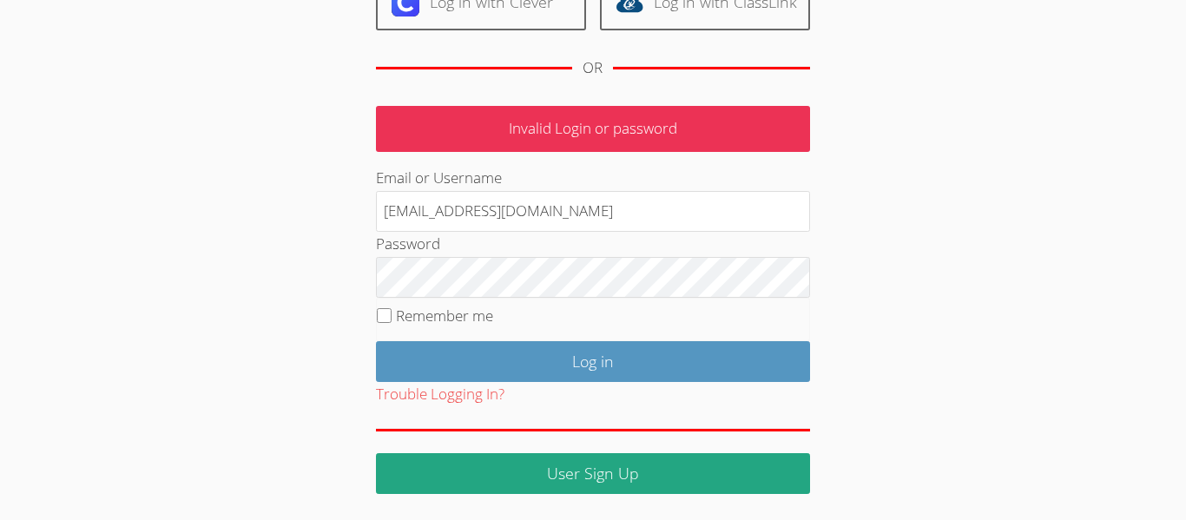
click at [261, 142] on div "User Log in Log in with Google Log in with Clever Log in with ClassLink OR Inva…" at bounding box center [594, 162] width 890 height 663
